Goal: Find specific page/section

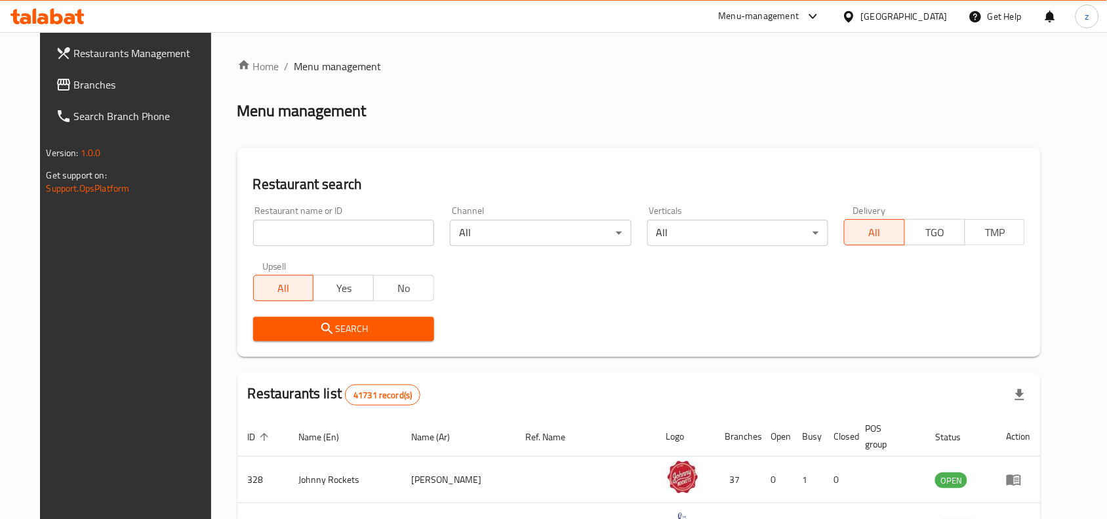
click at [60, 21] on icon at bounding box center [57, 17] width 12 height 16
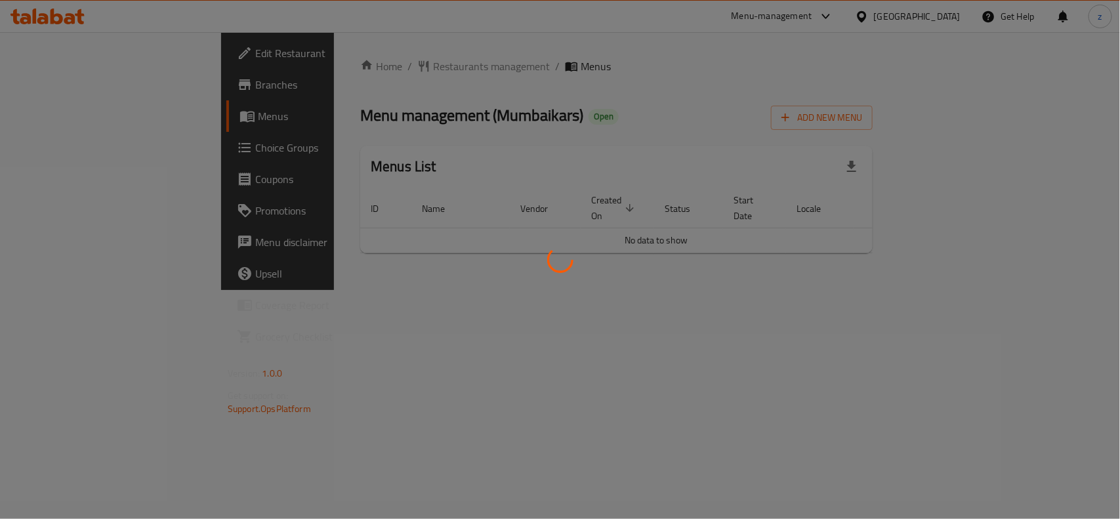
click at [342, 84] on div at bounding box center [560, 259] width 1120 height 519
click at [342, 64] on div at bounding box center [560, 259] width 1120 height 519
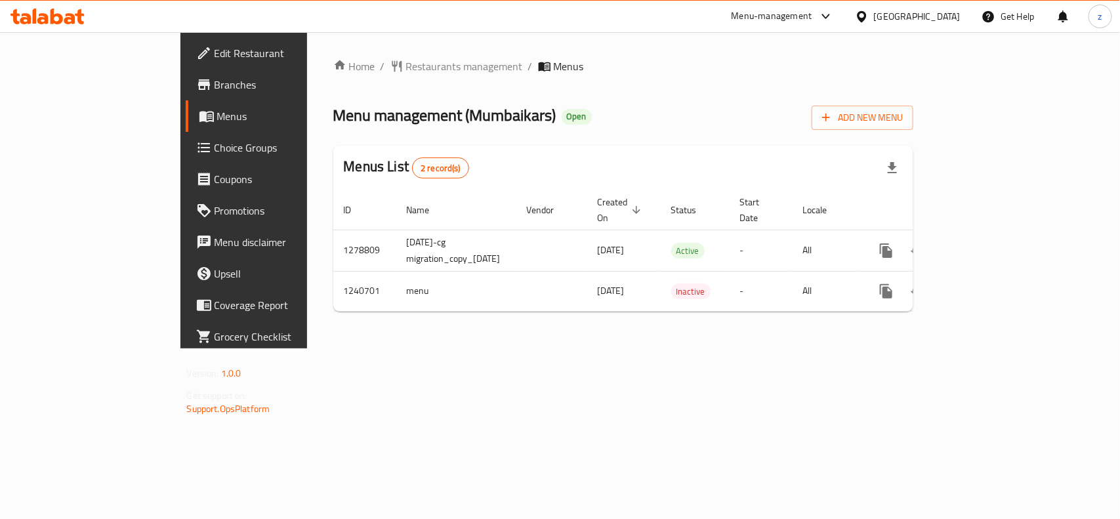
click at [406, 64] on span "Restaurants management" at bounding box center [464, 66] width 117 height 16
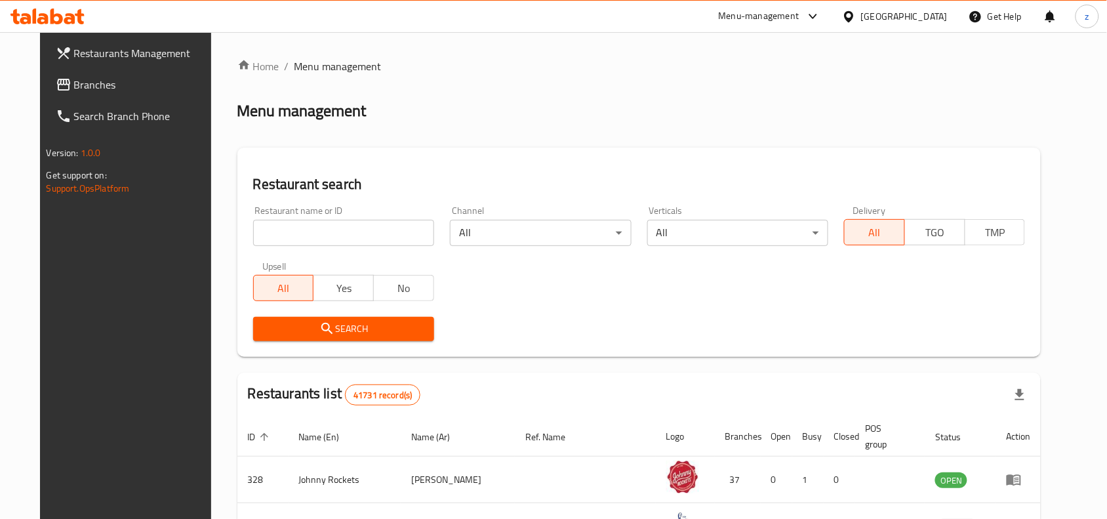
click at [294, 237] on input "search" at bounding box center [343, 233] width 181 height 26
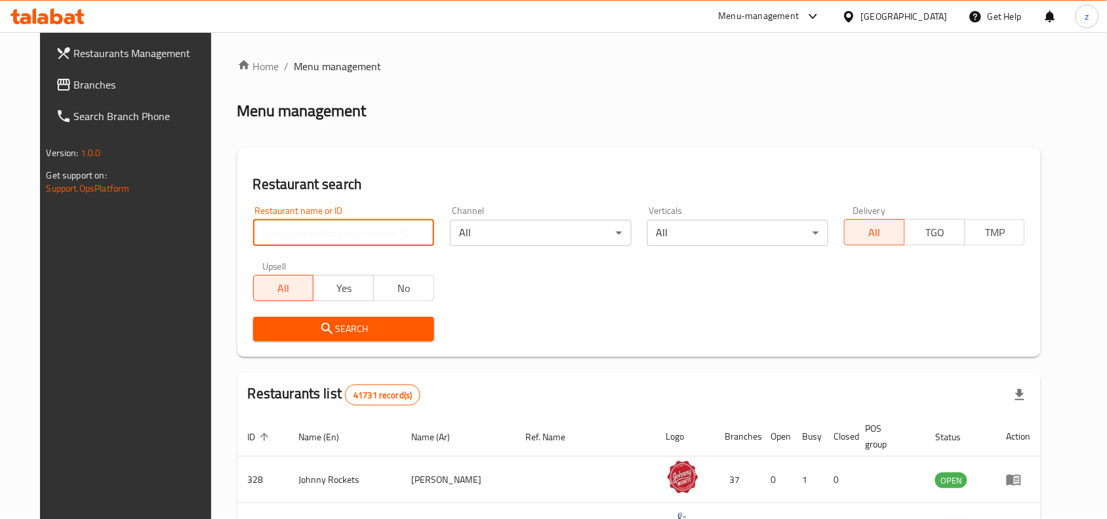
paste input "680431"
type input "680431"
click button "Search" at bounding box center [343, 329] width 181 height 24
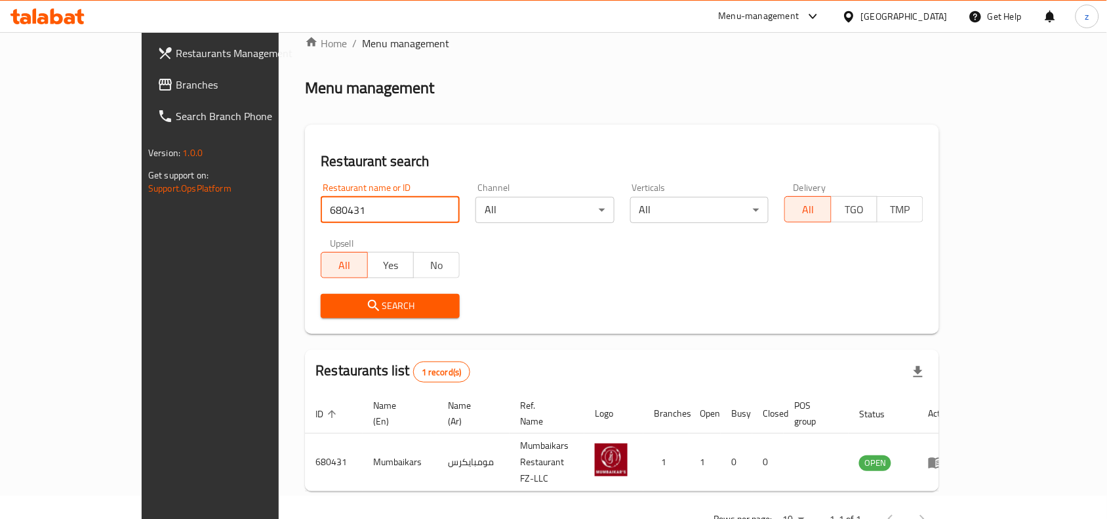
scroll to position [41, 0]
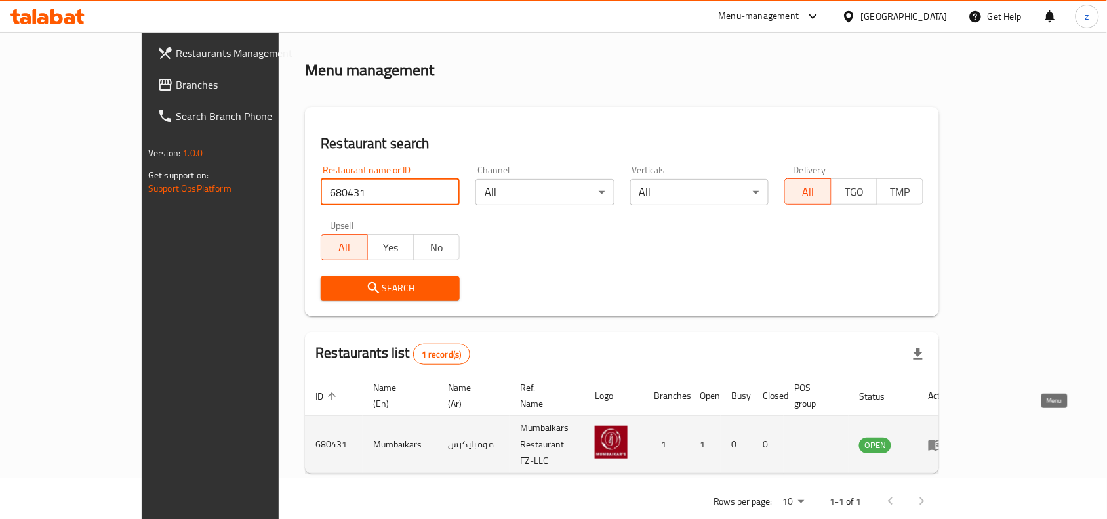
click at [944, 437] on icon "enhanced table" at bounding box center [936, 445] width 16 height 16
